Goal: Information Seeking & Learning: Find specific fact

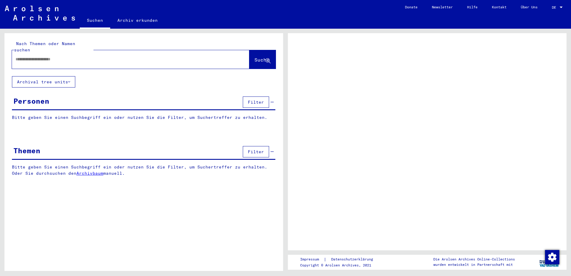
click at [30, 56] on input "text" at bounding box center [125, 59] width 219 height 6
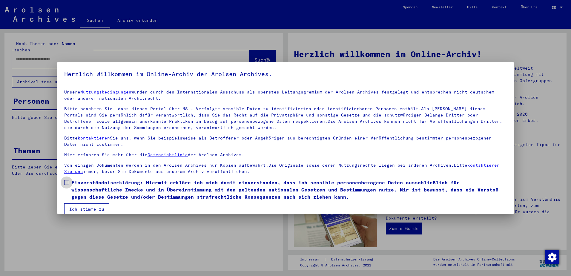
click at [67, 181] on span at bounding box center [66, 182] width 5 height 5
click at [76, 207] on button "Ich stimme zu" at bounding box center [86, 208] width 45 height 11
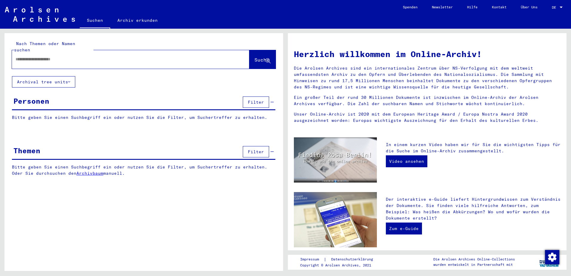
click at [18, 56] on input "text" at bounding box center [124, 59] width 216 height 6
type input "**********"
click at [256, 57] on span "Suche" at bounding box center [261, 60] width 15 height 6
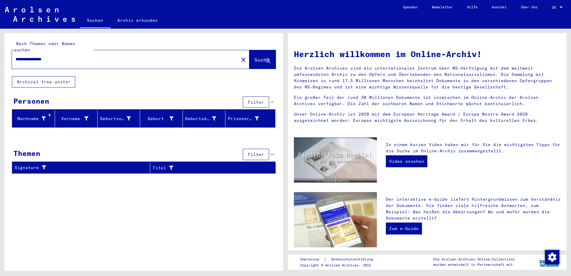
click at [54, 76] on button "Archival tree units" at bounding box center [43, 81] width 63 height 11
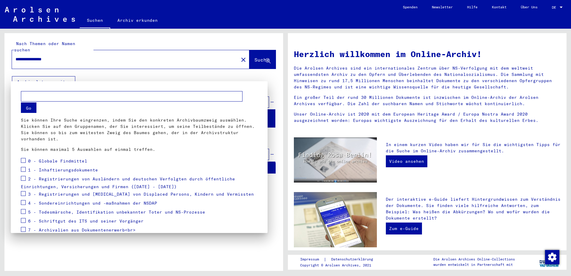
scroll to position [37, 0]
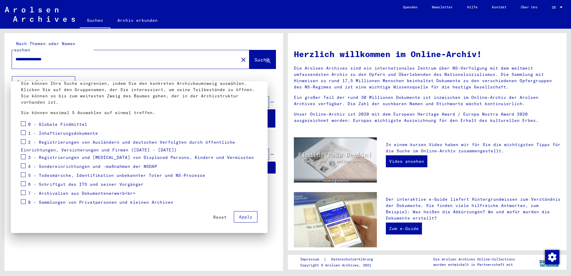
click at [82, 75] on div at bounding box center [285, 138] width 571 height 276
